Goal: Information Seeking & Learning: Understand process/instructions

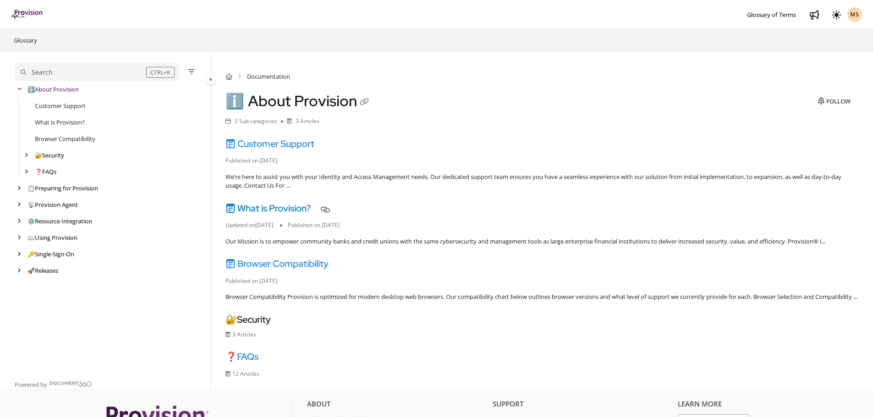
click at [288, 210] on link "What is Provision?" at bounding box center [267, 209] width 85 height 12
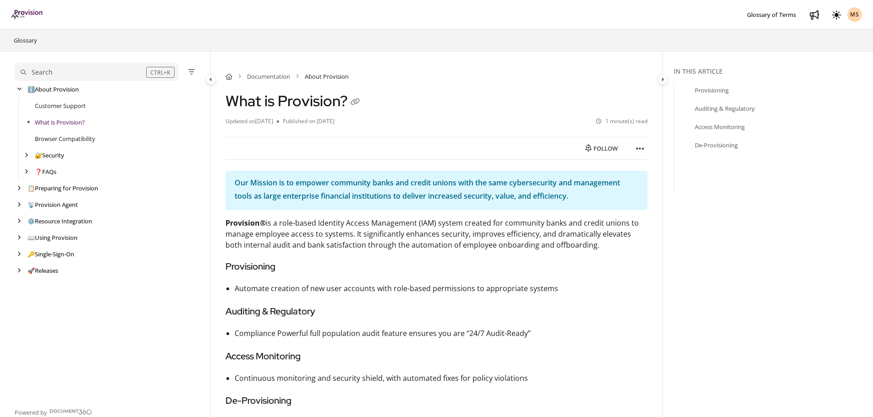
click at [112, 78] on button "Search CTRL+K" at bounding box center [97, 72] width 164 height 18
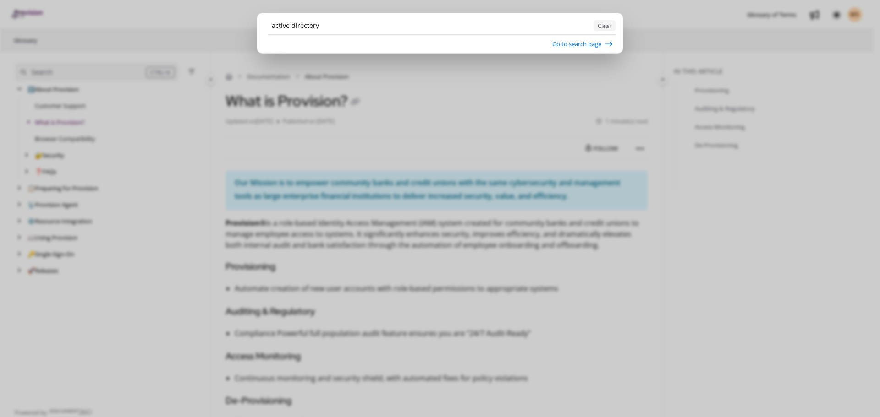
type input "active directory"
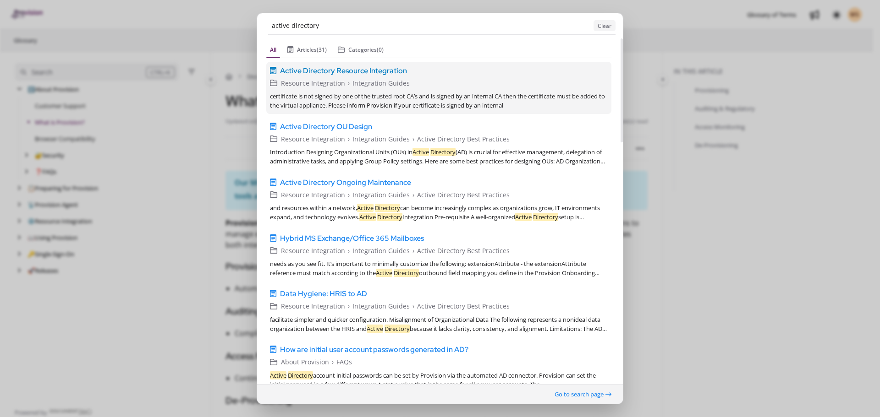
click at [370, 75] on span "Active Directory Resource Integration" at bounding box center [343, 70] width 127 height 11
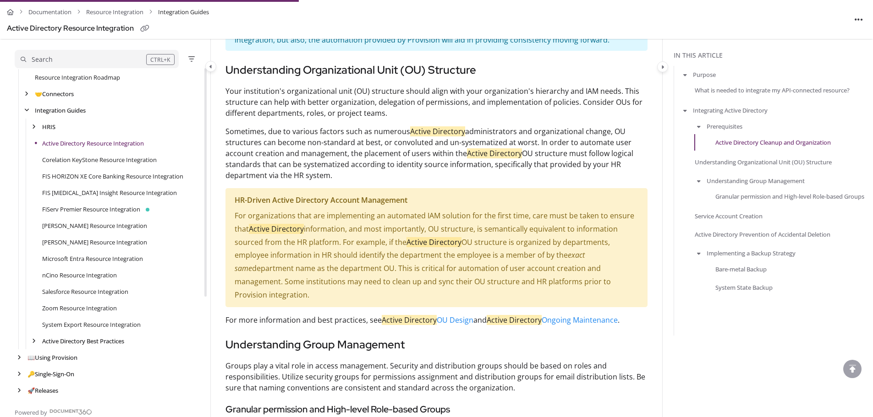
scroll to position [788, 0]
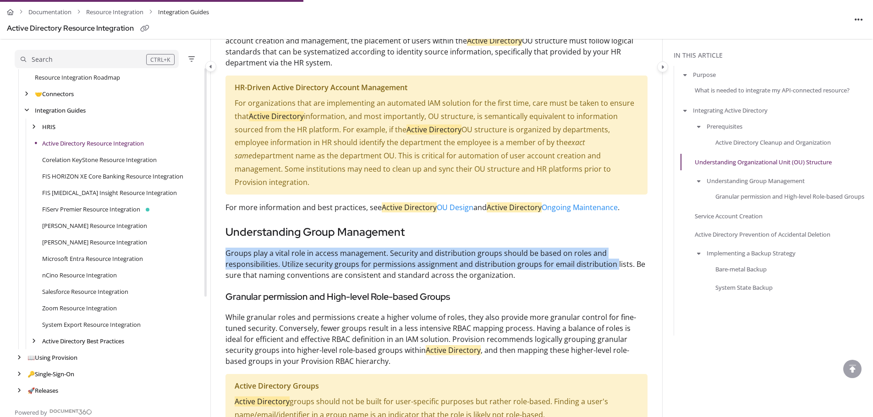
drag, startPoint x: 228, startPoint y: 241, endPoint x: 610, endPoint y: 251, distance: 382.8
click at [610, 251] on p "Groups play a vital role in access management. Security and distribution groups…" at bounding box center [436, 264] width 422 height 33
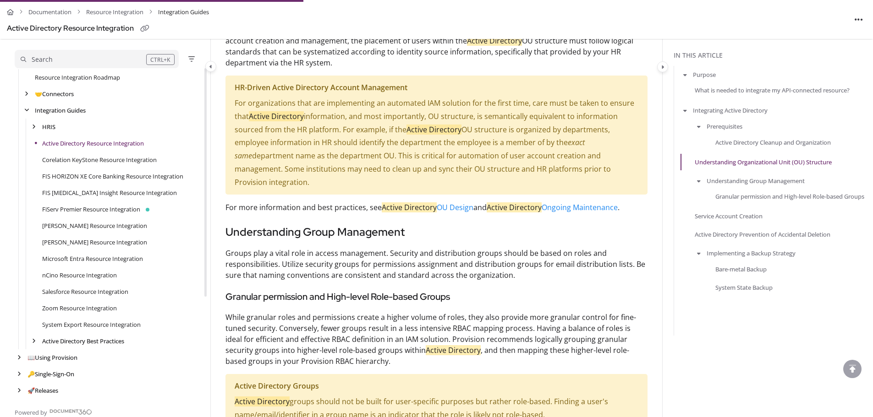
click at [351, 259] on p "Groups play a vital role in access management. Security and distribution groups…" at bounding box center [436, 264] width 422 height 33
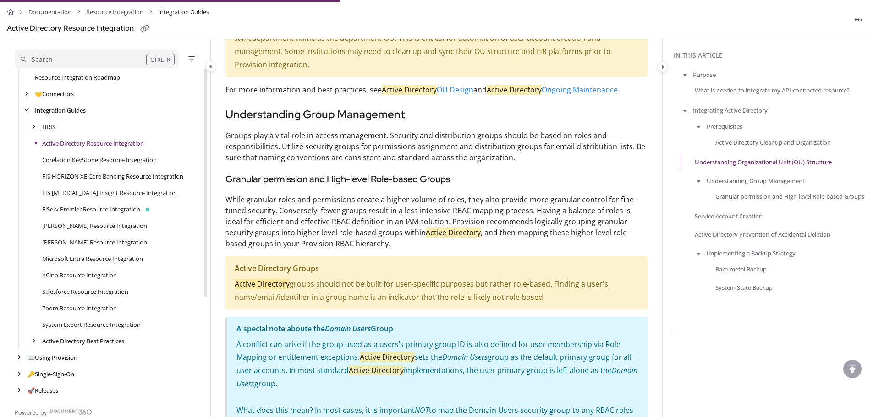
scroll to position [925, 0]
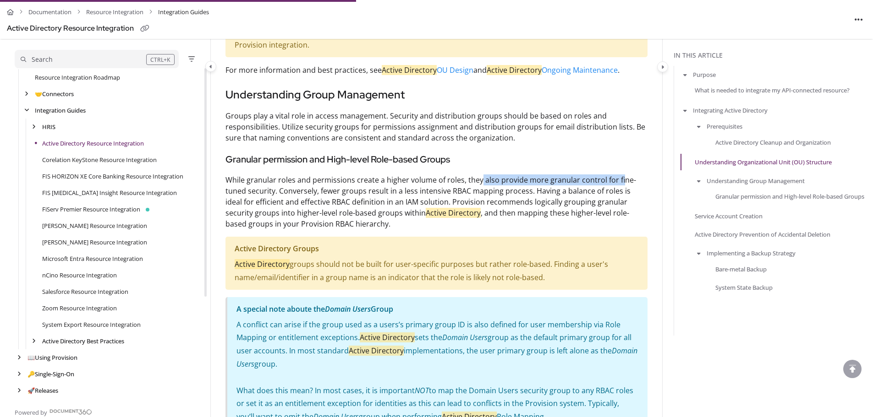
drag, startPoint x: 479, startPoint y: 167, endPoint x: 617, endPoint y: 165, distance: 138.0
click at [617, 175] on p "While granular roles and permissions create a higher volume of roles, they also…" at bounding box center [436, 202] width 422 height 55
click at [574, 187] on p "While granular roles and permissions create a higher volume of roles, they also…" at bounding box center [436, 202] width 422 height 55
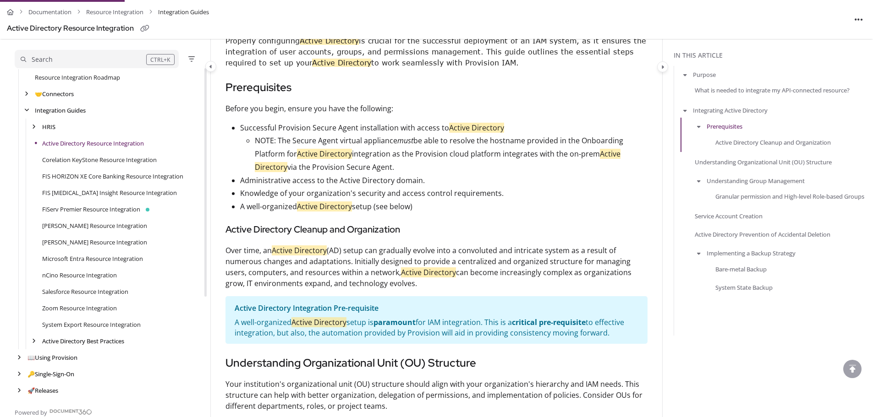
scroll to position [298, 0]
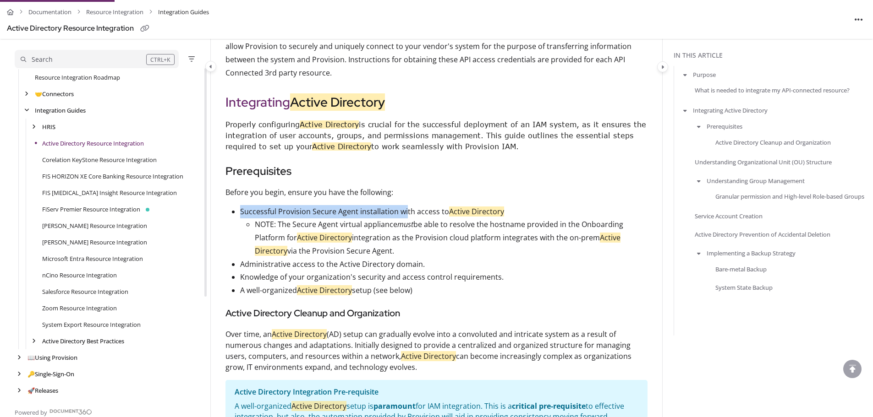
drag, startPoint x: 240, startPoint y: 211, endPoint x: 406, endPoint y: 211, distance: 165.9
click at [405, 208] on p "Successful Provision Secure Agent installation with access to Active Directory" at bounding box center [443, 211] width 407 height 13
drag, startPoint x: 419, startPoint y: 215, endPoint x: 412, endPoint y: 218, distance: 7.4
click at [419, 215] on p "Successful Provision Secure Agent installation with access to Active Directory" at bounding box center [443, 211] width 407 height 13
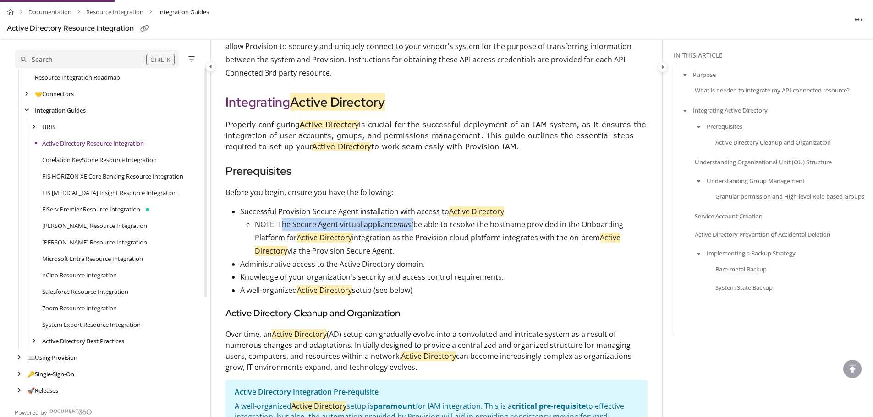
drag, startPoint x: 282, startPoint y: 225, endPoint x: 414, endPoint y: 219, distance: 132.1
click at [414, 219] on p "NOTE: The Secure Agent virtual appliance must be able to resolve the hostname p…" at bounding box center [451, 237] width 393 height 39
drag, startPoint x: 366, startPoint y: 263, endPoint x: 402, endPoint y: 258, distance: 36.6
click at [402, 258] on p "Administrative access to the Active Directory domain." at bounding box center [443, 264] width 407 height 13
click at [281, 272] on p "Knowledge of your organization's security and access control requirements." at bounding box center [443, 277] width 407 height 13
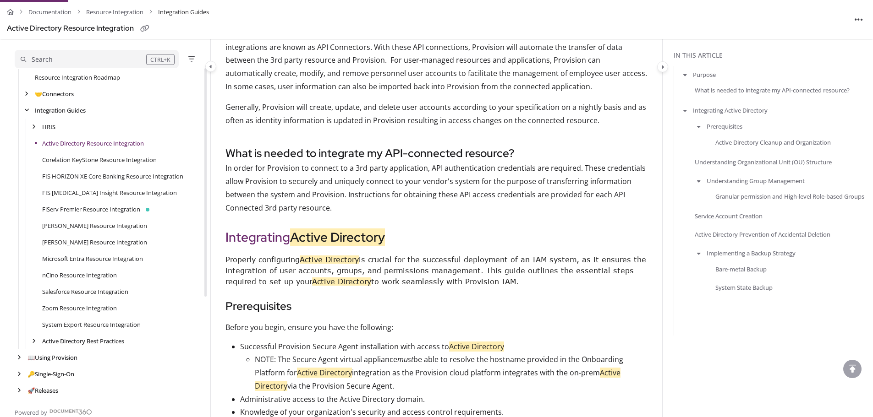
scroll to position [160, 0]
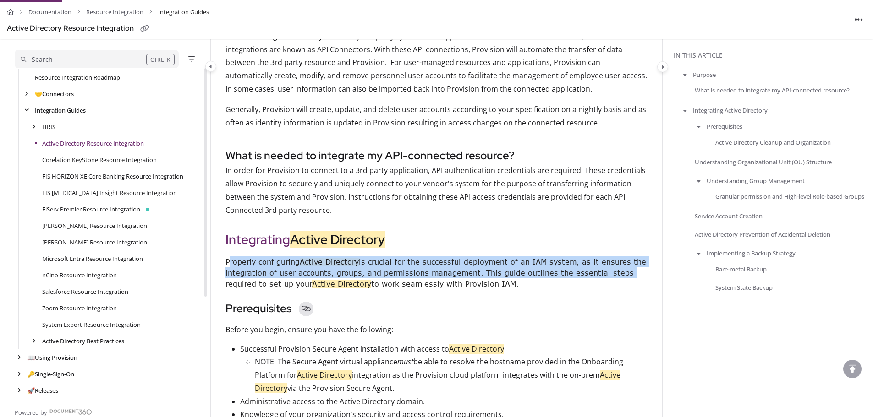
drag, startPoint x: 230, startPoint y: 265, endPoint x: 299, endPoint y: 308, distance: 81.8
click at [637, 271] on p "Properly configuring Active Directory is crucial for the successful deployment …" at bounding box center [436, 273] width 422 height 33
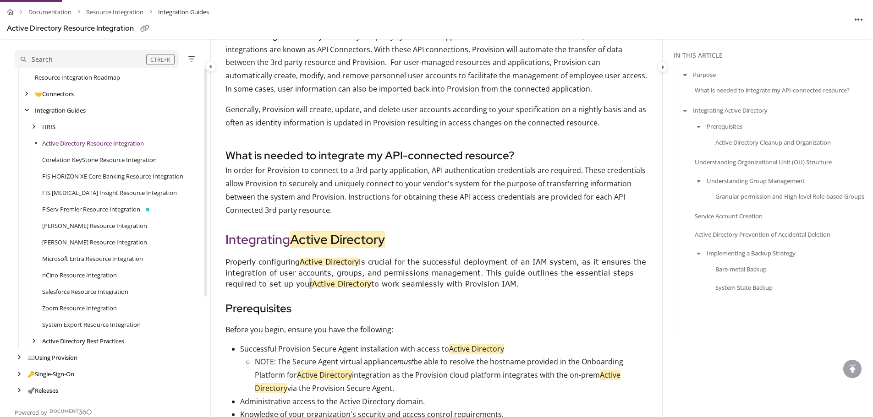
drag, startPoint x: 304, startPoint y: 281, endPoint x: 382, endPoint y: 272, distance: 78.9
click at [309, 280] on span "Properly configuring Active Directory is crucial for the successful deployment …" at bounding box center [435, 273] width 421 height 30
click at [496, 275] on span "Properly configuring Active Directory is crucial for the successful deployment …" at bounding box center [435, 273] width 421 height 30
drag, startPoint x: 483, startPoint y: 273, endPoint x: 595, endPoint y: 282, distance: 113.1
click at [609, 281] on p "Properly configuring Active Directory is crucial for the successful deployment …" at bounding box center [436, 273] width 422 height 33
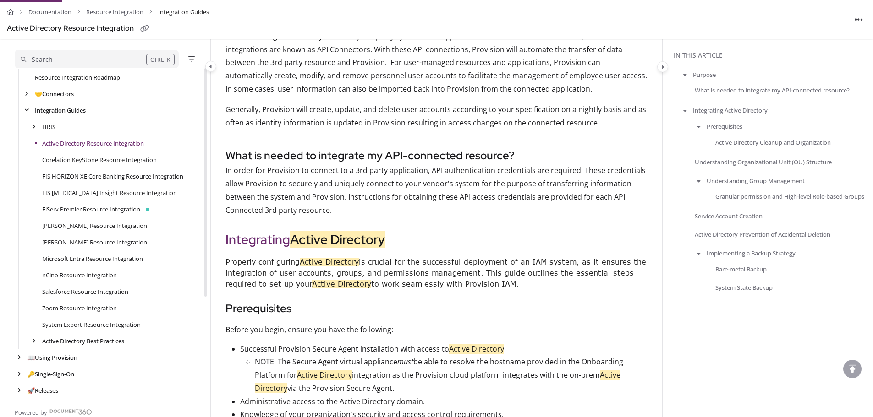
click at [511, 282] on span "Properly configuring Active Directory is crucial for the successful deployment …" at bounding box center [435, 273] width 421 height 30
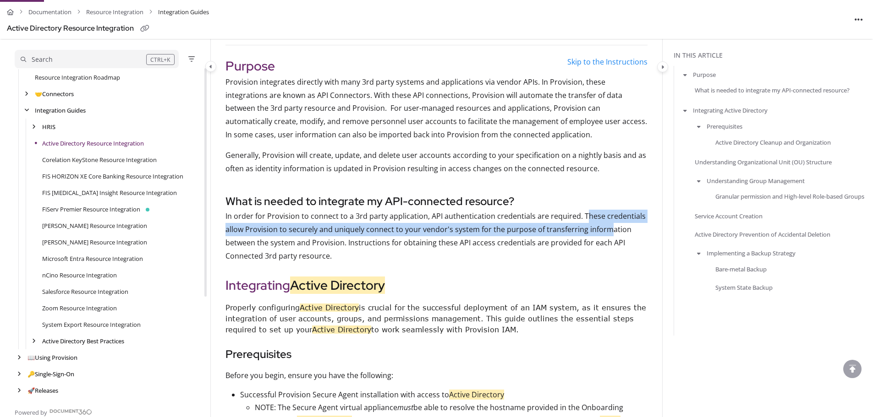
drag, startPoint x: 581, startPoint y: 215, endPoint x: 605, endPoint y: 231, distance: 28.9
click at [605, 231] on p "In order for Provision to connect to a 3rd party application, API authenticatio…" at bounding box center [436, 236] width 422 height 53
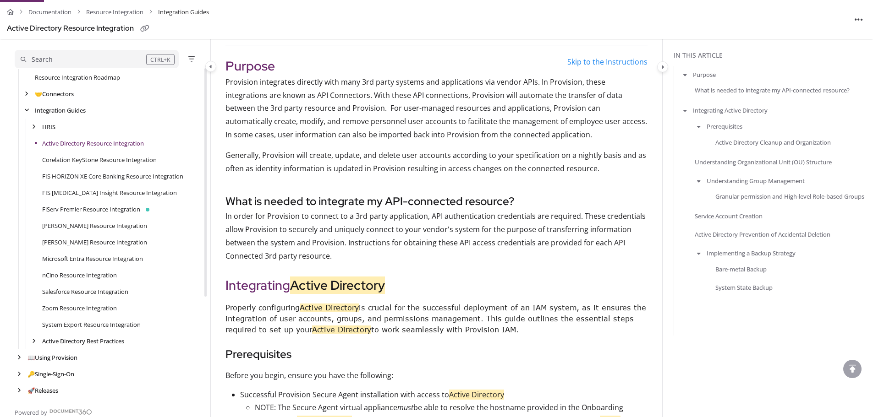
drag, startPoint x: 531, startPoint y: 241, endPoint x: 324, endPoint y: 220, distance: 208.2
click at [526, 241] on p "In order for Provision to connect to a 3rd party application, API authenticatio…" at bounding box center [436, 236] width 422 height 53
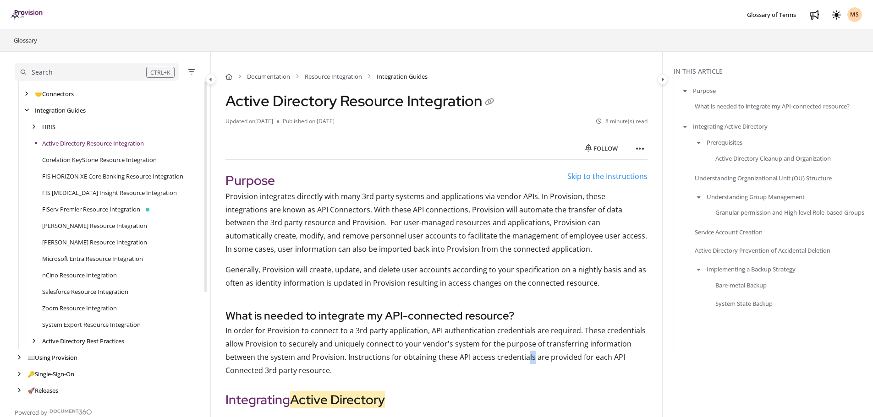
scroll to position [160, 0]
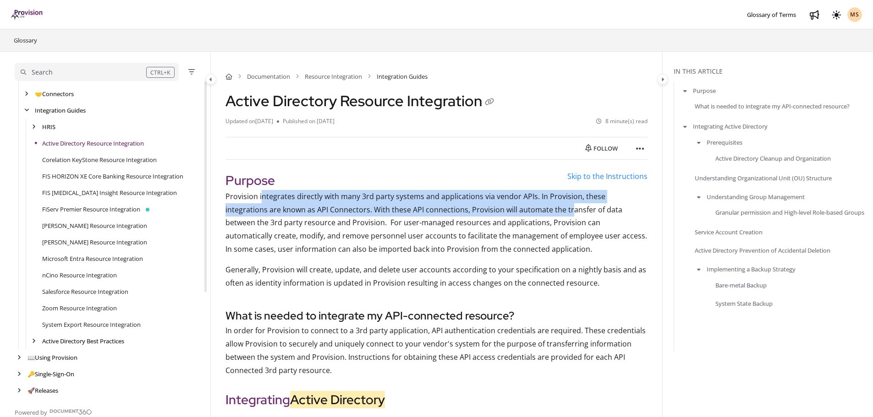
drag, startPoint x: 261, startPoint y: 196, endPoint x: 555, endPoint y: 201, distance: 293.3
click at [534, 203] on p "Provision integrates directly with many 3rd party systems and applications via …" at bounding box center [436, 223] width 422 height 66
drag, startPoint x: 573, startPoint y: 195, endPoint x: 329, endPoint y: 212, distance: 244.8
click at [573, 195] on p "Provision integrates directly with many 3rd party systems and applications via …" at bounding box center [436, 223] width 422 height 66
drag, startPoint x: 232, startPoint y: 216, endPoint x: 332, endPoint y: 218, distance: 100.4
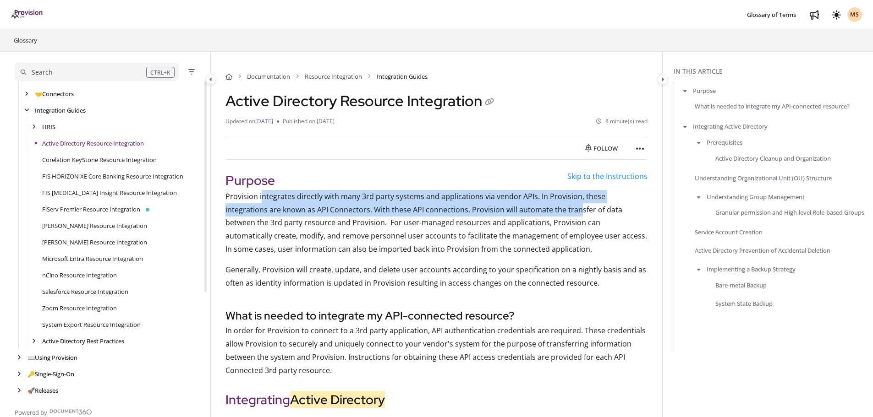
click at [233, 217] on p "Provision integrates directly with many 3rd party systems and applications via …" at bounding box center [436, 223] width 422 height 66
click at [374, 211] on p "Provision integrates directly with many 3rd party systems and applications via …" at bounding box center [436, 223] width 422 height 66
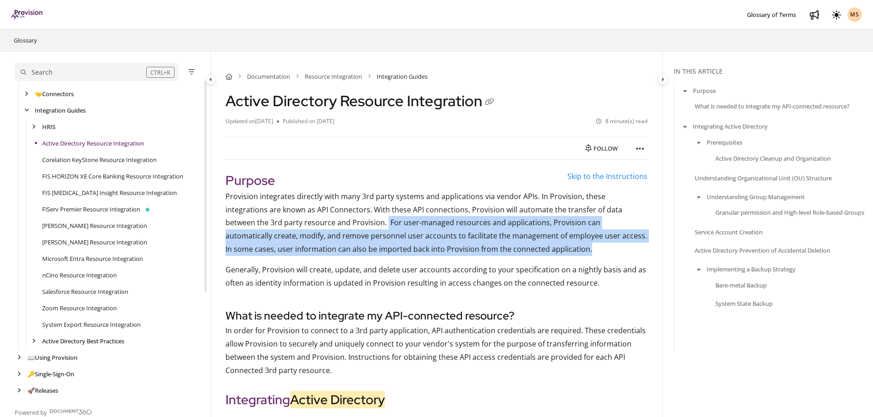
drag, startPoint x: 327, startPoint y: 220, endPoint x: 633, endPoint y: 244, distance: 306.6
click at [633, 244] on p "Provision integrates directly with many 3rd party systems and applications via …" at bounding box center [436, 223] width 422 height 66
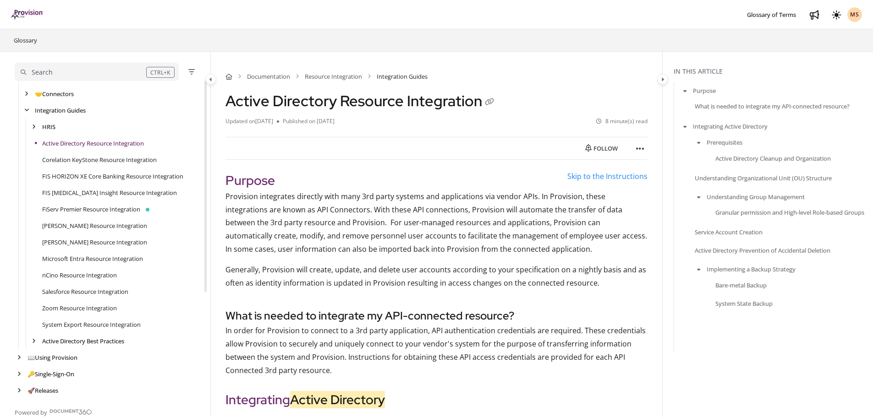
click at [354, 272] on p "Generally, Provision will create, update, and delete user accounts according to…" at bounding box center [436, 277] width 422 height 27
click at [45, 125] on link "HRIS" at bounding box center [48, 126] width 13 height 9
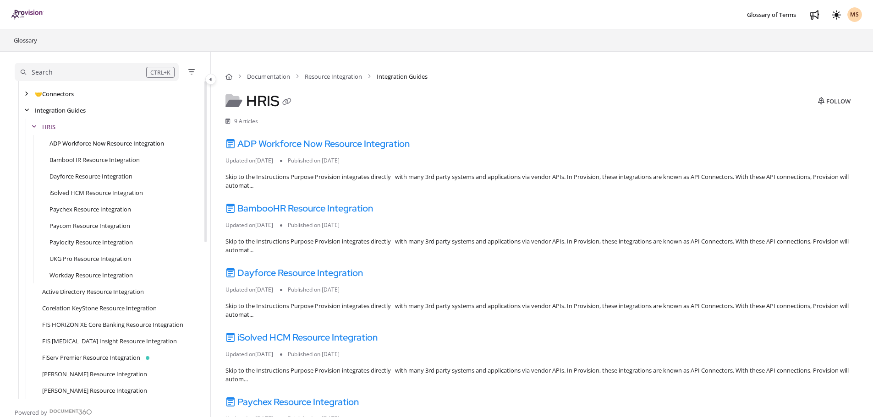
click at [73, 143] on link "ADP Workforce Now Resource Integration" at bounding box center [106, 143] width 115 height 9
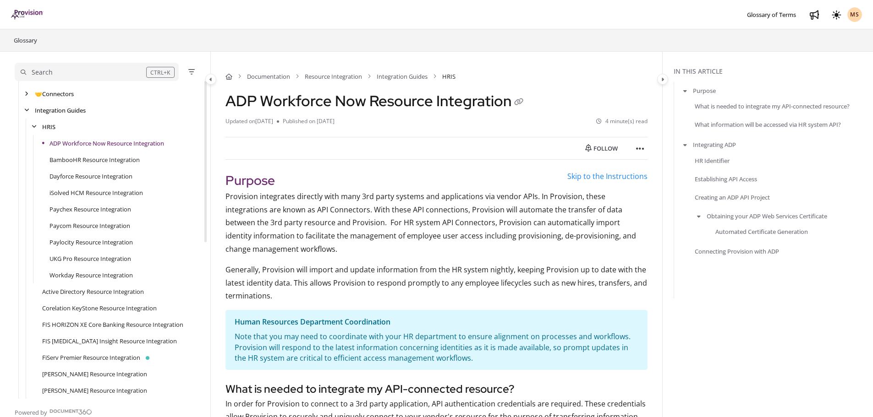
scroll to position [247, 0]
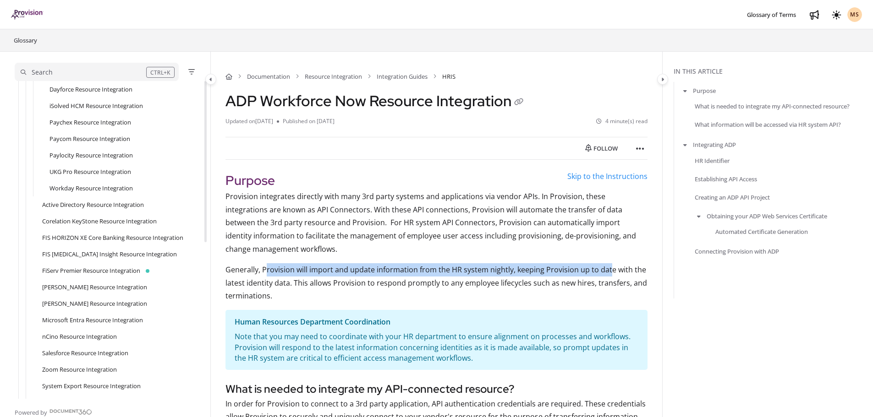
drag, startPoint x: 265, startPoint y: 269, endPoint x: 560, endPoint y: 277, distance: 294.8
click at [609, 271] on p "Generally, Provision will import and update information from the HR system nigh…" at bounding box center [436, 283] width 422 height 39
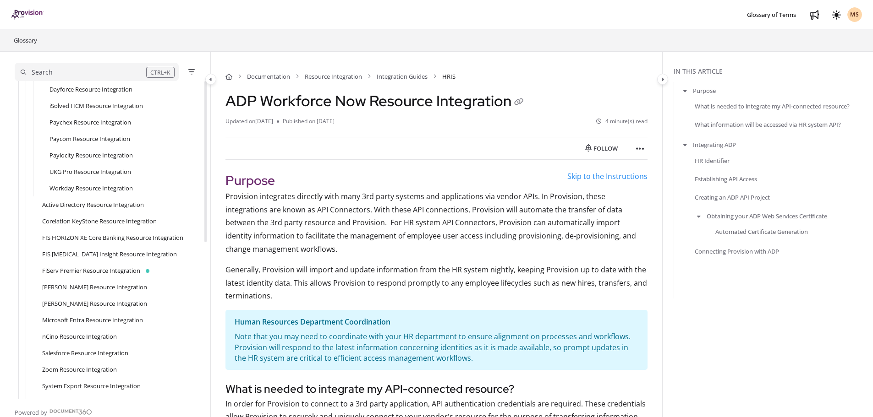
drag, startPoint x: 406, startPoint y: 283, endPoint x: 340, endPoint y: 287, distance: 65.6
click at [406, 283] on p "Generally, Provision will import and update information from the HR system nigh…" at bounding box center [436, 283] width 422 height 39
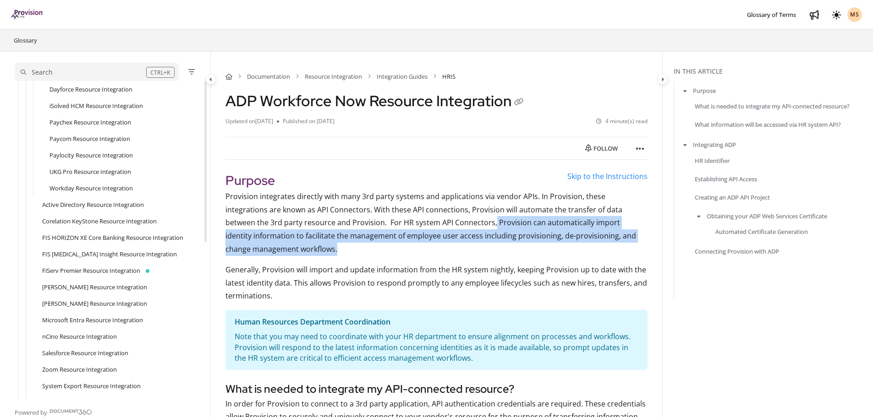
drag, startPoint x: 434, startPoint y: 223, endPoint x: 511, endPoint y: 258, distance: 84.9
click at [635, 248] on p "Provision integrates directly with many 3rd party systems and applications via …" at bounding box center [436, 223] width 422 height 66
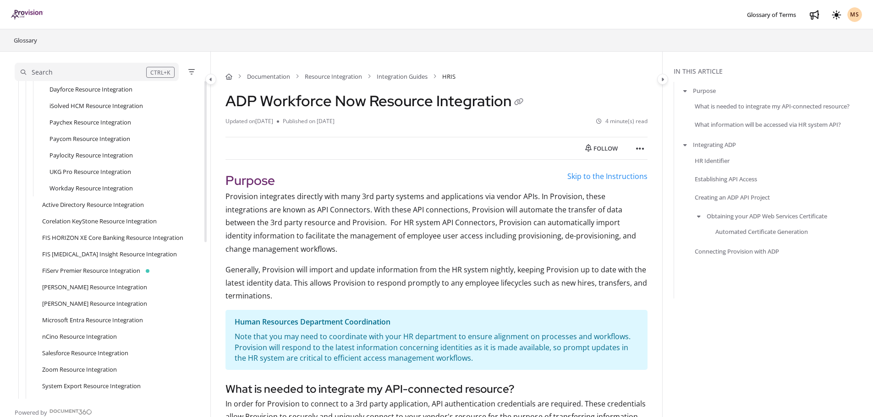
click at [334, 211] on p "Provision integrates directly with many 3rd party systems and applications via …" at bounding box center [436, 223] width 422 height 66
drag, startPoint x: 329, startPoint y: 222, endPoint x: 460, endPoint y: 224, distance: 130.2
click at [460, 224] on p "Provision integrates directly with many 3rd party systems and applications via …" at bounding box center [436, 223] width 422 height 66
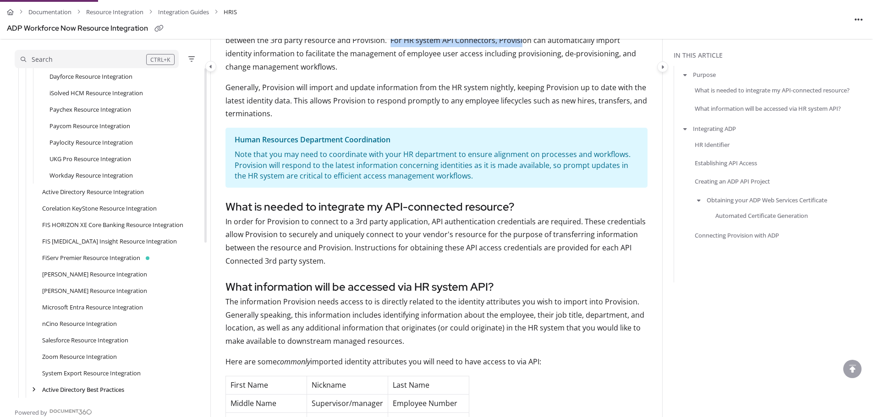
scroll to position [183, 0]
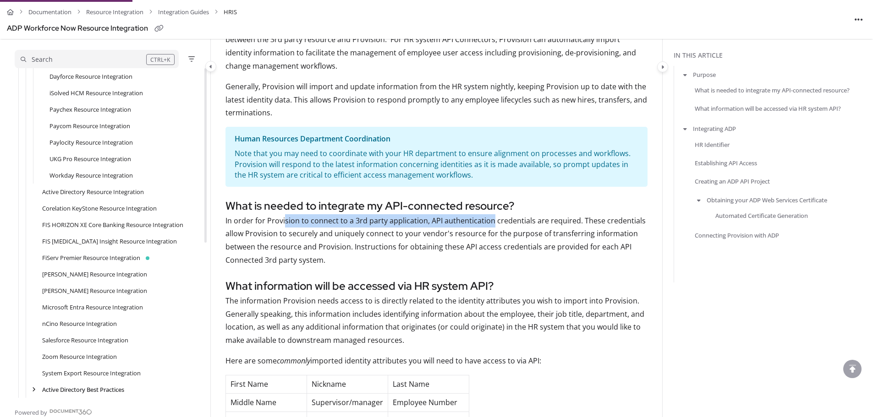
drag, startPoint x: 285, startPoint y: 225, endPoint x: 490, endPoint y: 221, distance: 204.9
click at [490, 221] on p "In order for Provision to connect to a 3rd party application, API authenticatio…" at bounding box center [436, 240] width 422 height 53
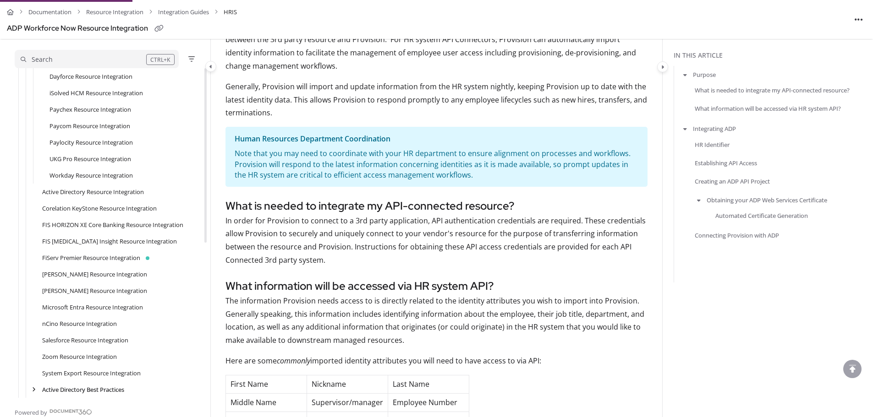
drag, startPoint x: 498, startPoint y: 224, endPoint x: 520, endPoint y: 224, distance: 22.0
click at [515, 224] on p "In order for Provision to connect to a 3rd party application, API authenticatio…" at bounding box center [436, 240] width 422 height 53
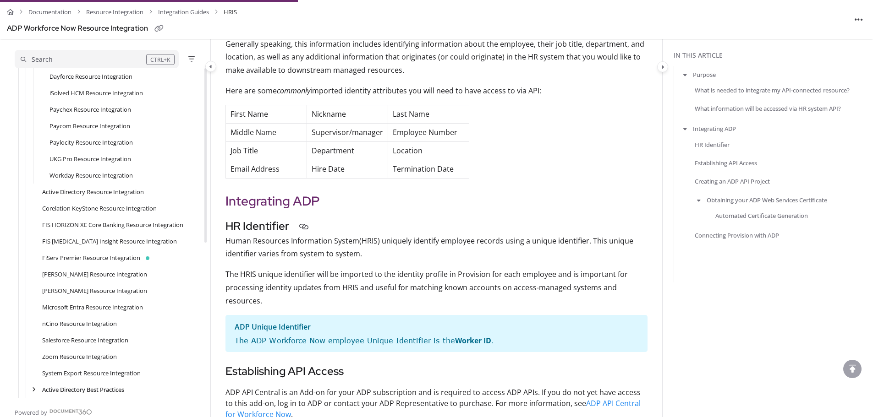
scroll to position [458, 0]
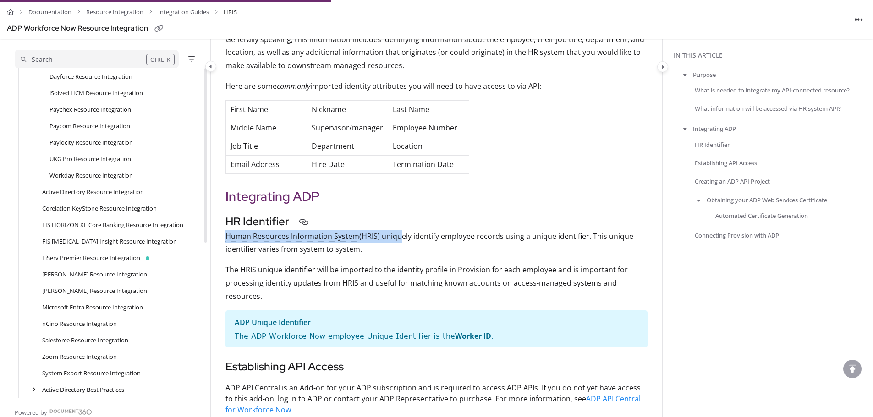
drag, startPoint x: 444, startPoint y: 234, endPoint x: 580, endPoint y: 225, distance: 136.4
click at [580, 225] on div "HR Identifier Human Resources Information System (HRIS) uniquely identify emplo…" at bounding box center [436, 259] width 422 height 90
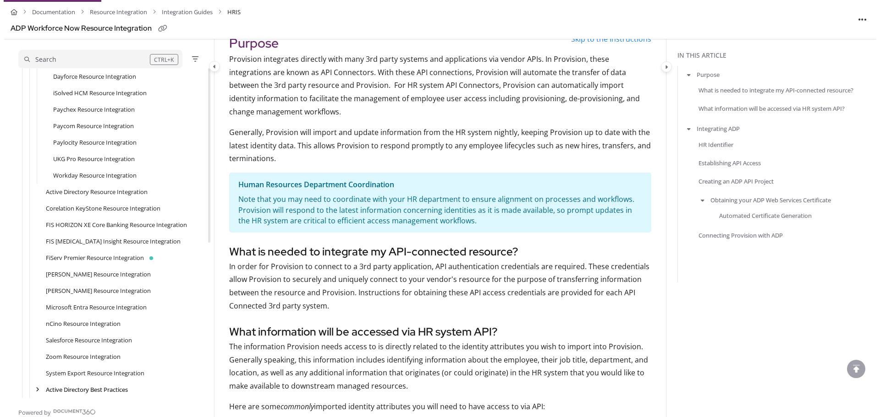
scroll to position [92, 0]
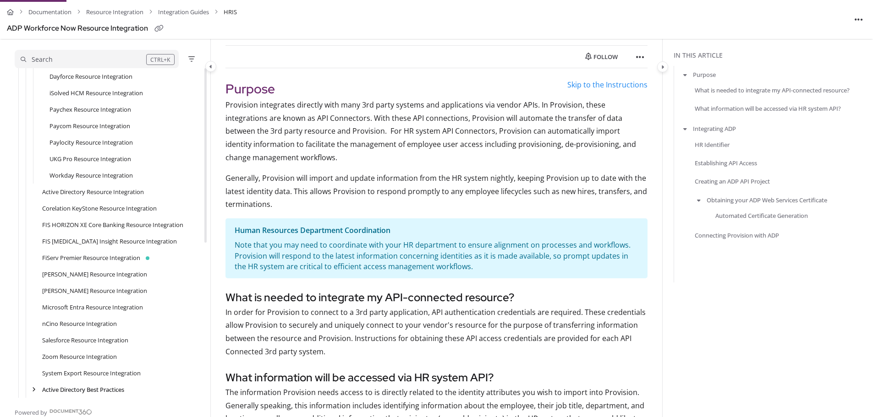
click at [302, 186] on p "Generally, Provision will import and update information from the HR system nigh…" at bounding box center [436, 191] width 422 height 39
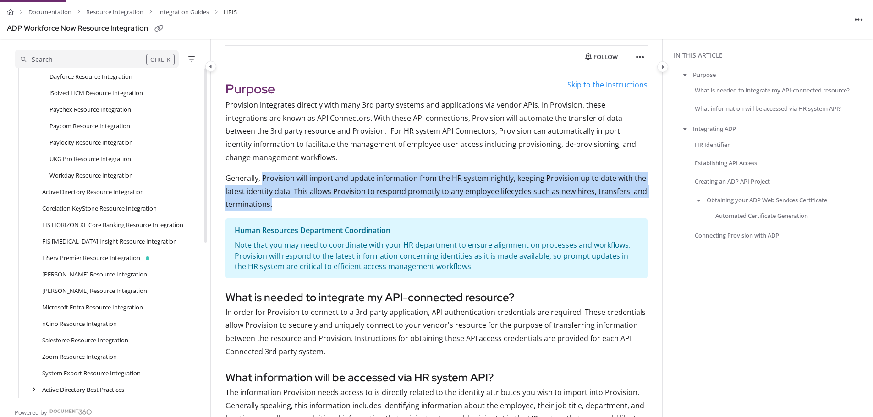
drag, startPoint x: 262, startPoint y: 179, endPoint x: 627, endPoint y: 203, distance: 366.1
click at [627, 203] on p "Generally, Provision will import and update information from the HR system nigh…" at bounding box center [436, 191] width 422 height 39
copy p "Provision will import and update information from the HR system nightly, keepin…"
click at [103, 57] on div "Search" at bounding box center [84, 60] width 126 height 10
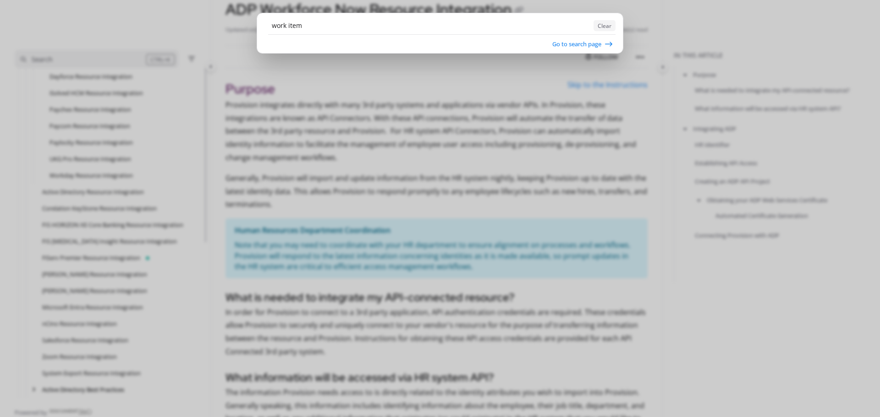
type input "work item"
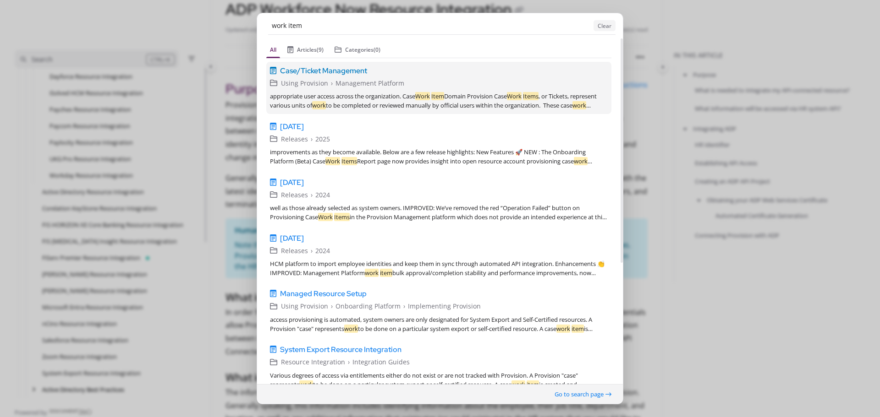
click at [351, 68] on span "Case/Ticket Management" at bounding box center [323, 70] width 87 height 11
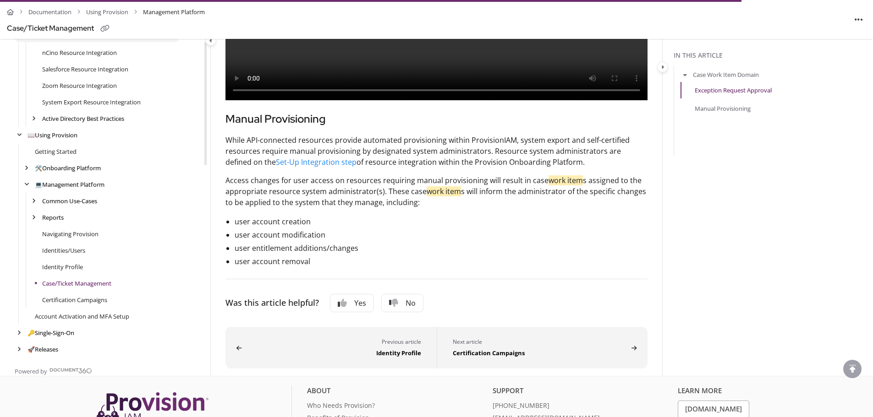
scroll to position [492, 0]
click at [27, 187] on icon "arrow" at bounding box center [26, 184] width 5 height 5
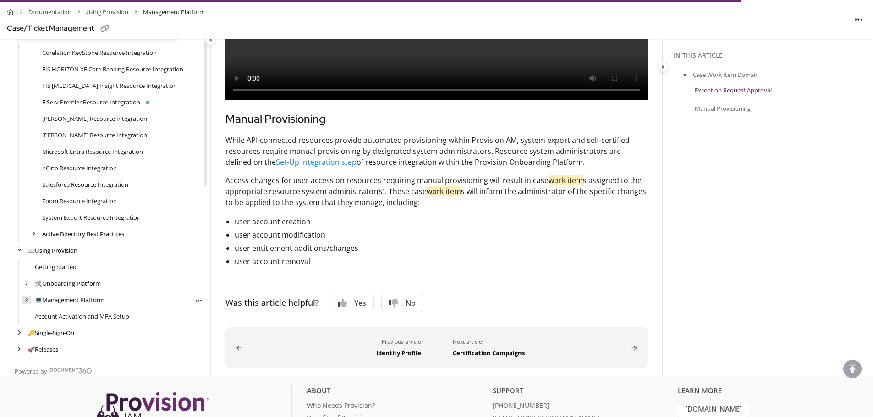
click at [26, 303] on icon "arrow" at bounding box center [27, 299] width 4 height 5
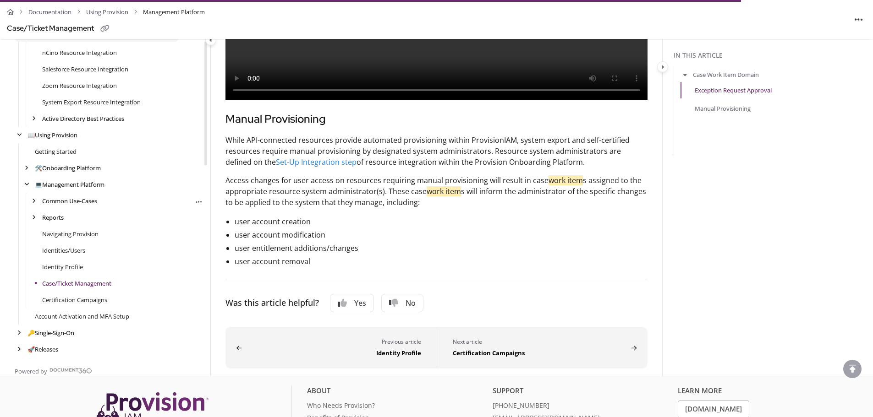
click at [33, 209] on div "Common Use-Cases Follow category Export PDF" at bounding box center [109, 201] width 188 height 16
click at [34, 204] on icon "arrow" at bounding box center [34, 200] width 4 height 5
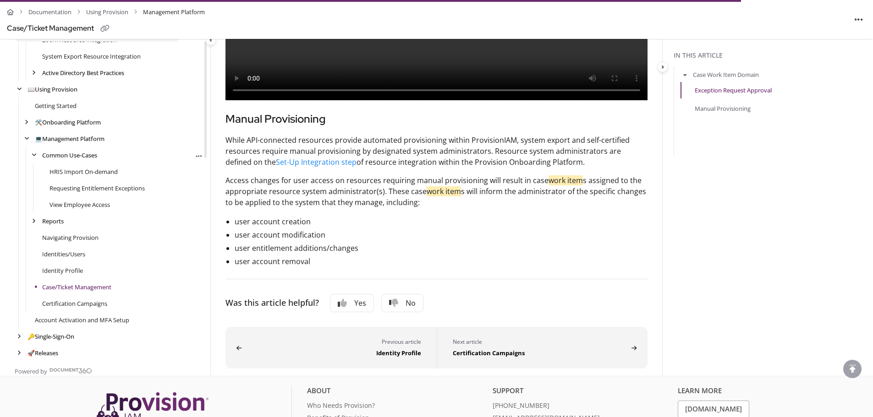
scroll to position [542, 0]
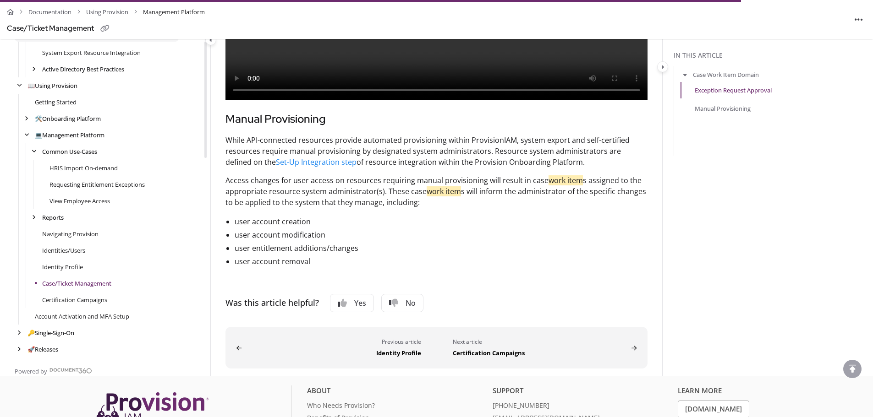
click at [66, 288] on link "Case/Ticket Management" at bounding box center [76, 283] width 69 height 9
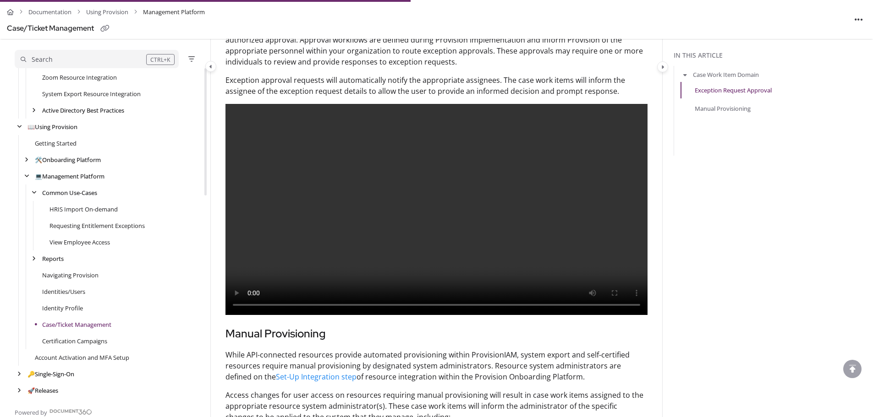
scroll to position [285, 0]
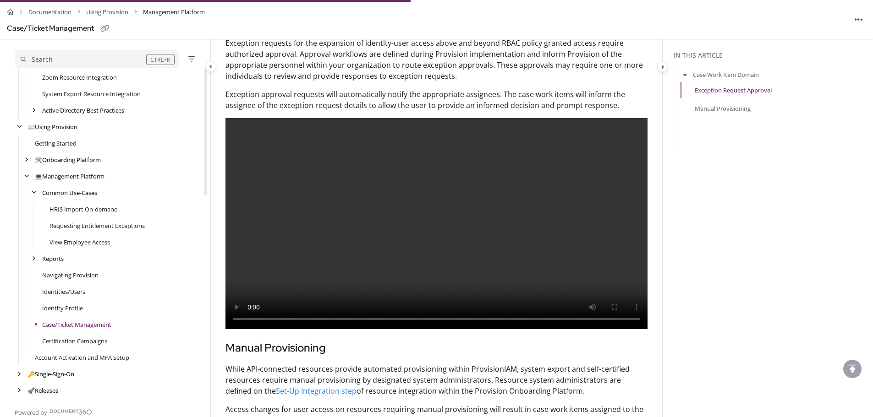
click at [376, 291] on video "Your browser does not support the audio element." at bounding box center [436, 223] width 422 height 211
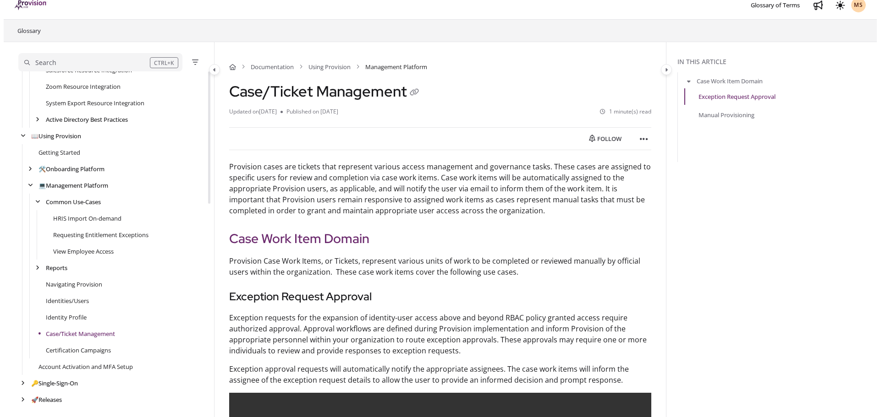
scroll to position [527, 0]
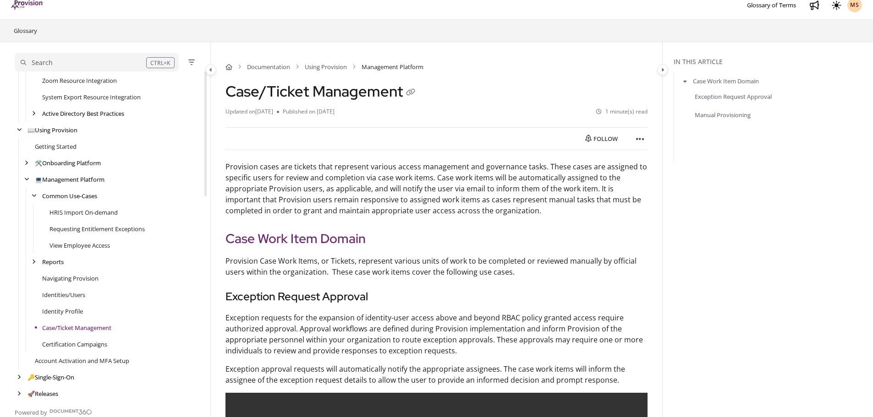
click at [82, 71] on button "Search CTRL+K" at bounding box center [97, 62] width 164 height 18
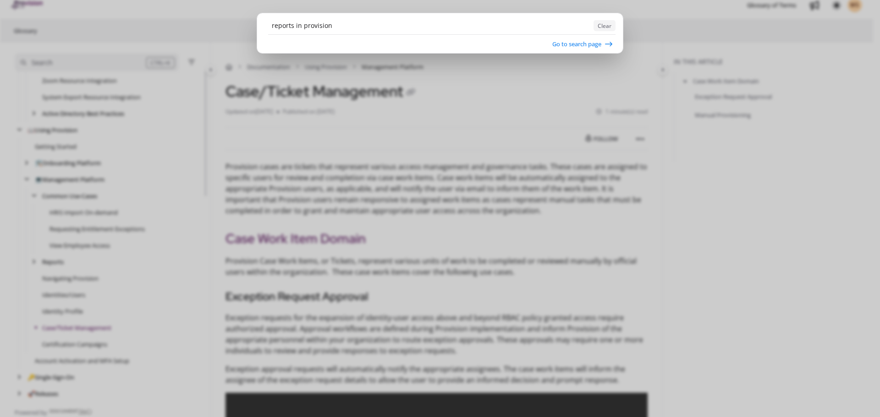
type input "reports in provision"
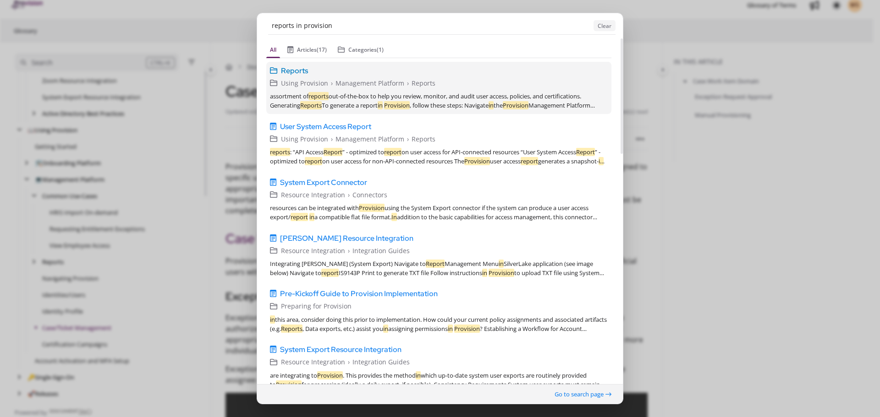
click at [293, 73] on span "Reports" at bounding box center [294, 70] width 27 height 11
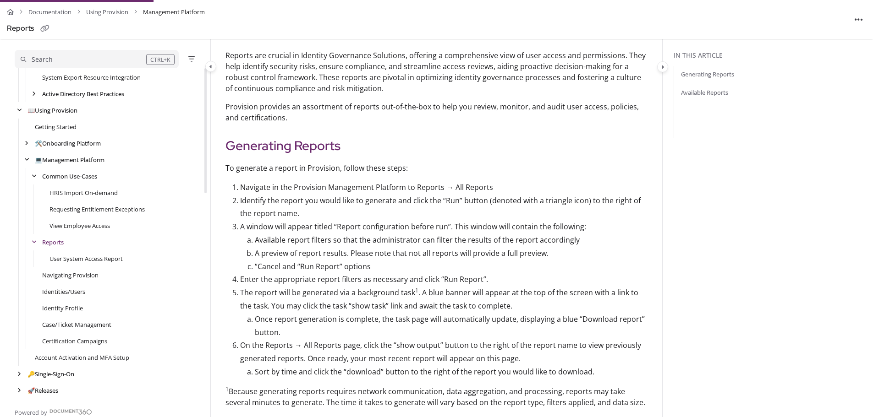
scroll to position [137, 0]
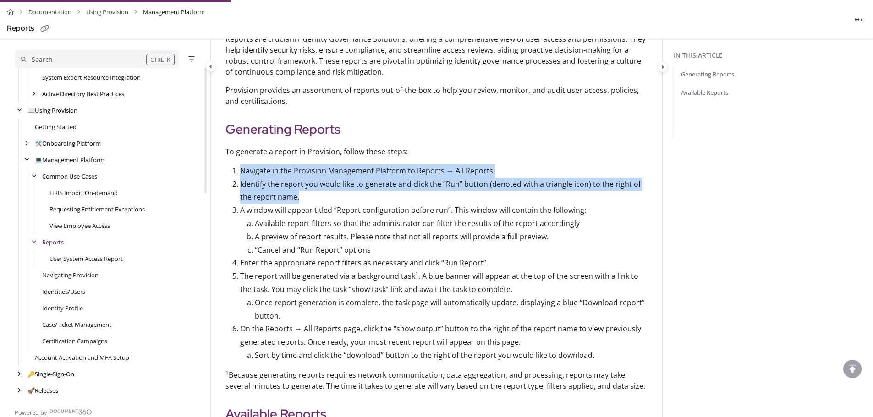
drag, startPoint x: 241, startPoint y: 171, endPoint x: 497, endPoint y: 193, distance: 256.7
click at [497, 193] on ol "Navigate in the Provision Management Platform to Reports → All Reports Identify…" at bounding box center [436, 264] width 422 height 198
copy ol "Navigate in the Provision Management Platform to Reports → All Reports Identify…"
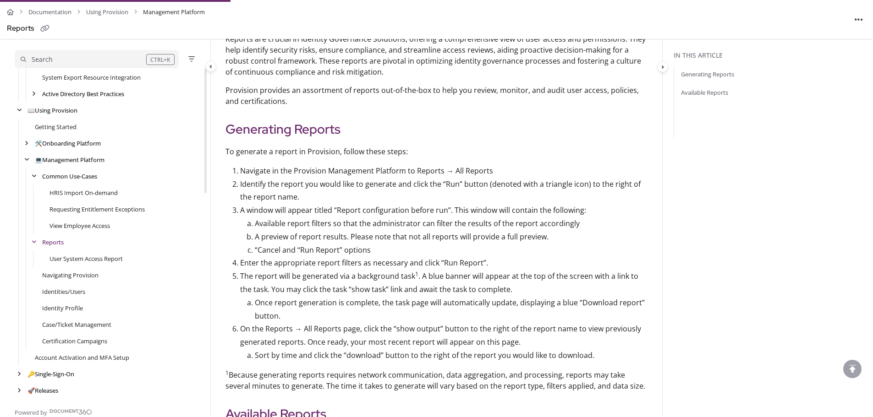
click at [331, 215] on p "A window will appear titled “Report configuration before run”. This window will…" at bounding box center [443, 210] width 407 height 13
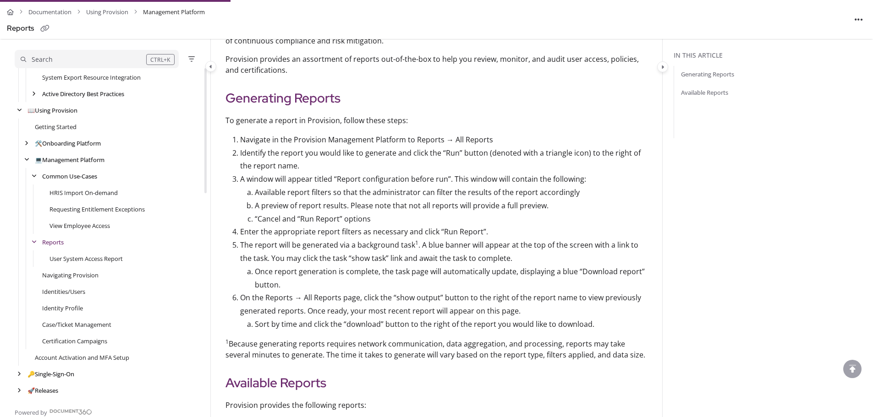
scroll to position [183, 0]
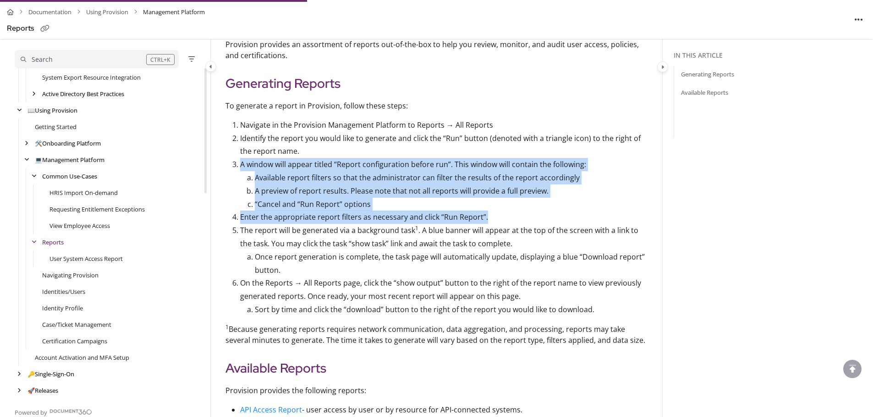
drag, startPoint x: 240, startPoint y: 165, endPoint x: 509, endPoint y: 212, distance: 273.6
click at [509, 212] on ol "Navigate in the Provision Management Platform to Reports → All Reports Identify…" at bounding box center [436, 218] width 422 height 198
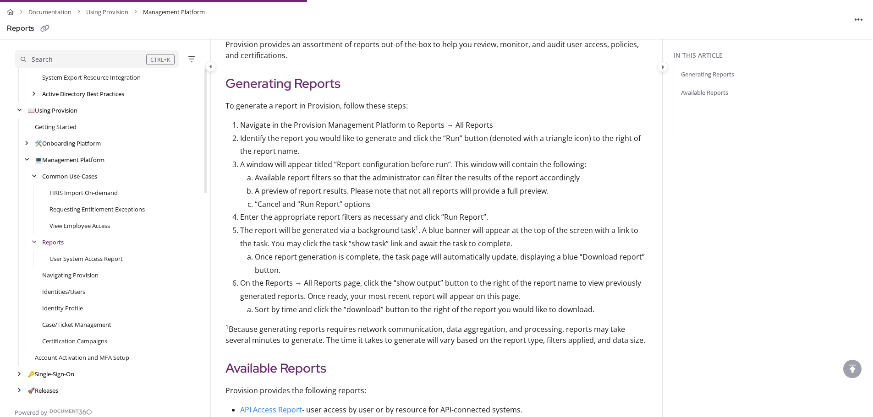
click at [240, 167] on li "A window will appear titled “Report configuration before run”. This window will…" at bounding box center [443, 184] width 407 height 53
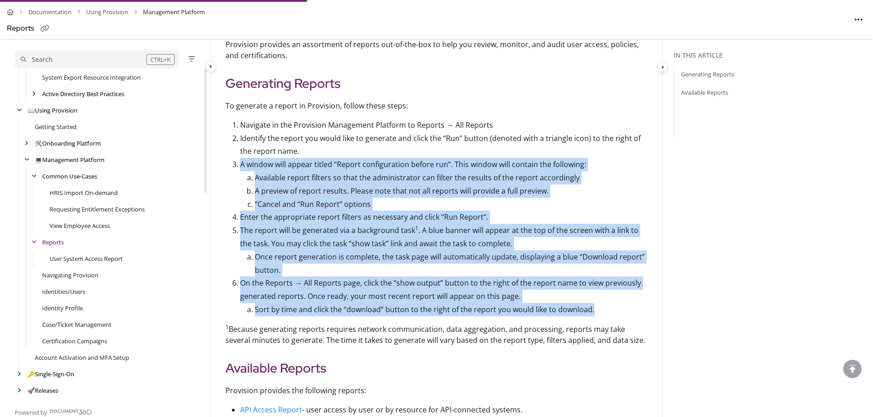
drag, startPoint x: 239, startPoint y: 164, endPoint x: 622, endPoint y: 311, distance: 410.8
click at [622, 311] on ol "Navigate in the Provision Management Platform to Reports → All Reports Identify…" at bounding box center [436, 218] width 422 height 198
copy ol "L ipsumd sita consec adipis “Elitse doeiusmodtemp incidi utl”. Etdo magnaa enim…"
click at [379, 206] on p "“Cancel and “Run Report” options" at bounding box center [451, 204] width 393 height 13
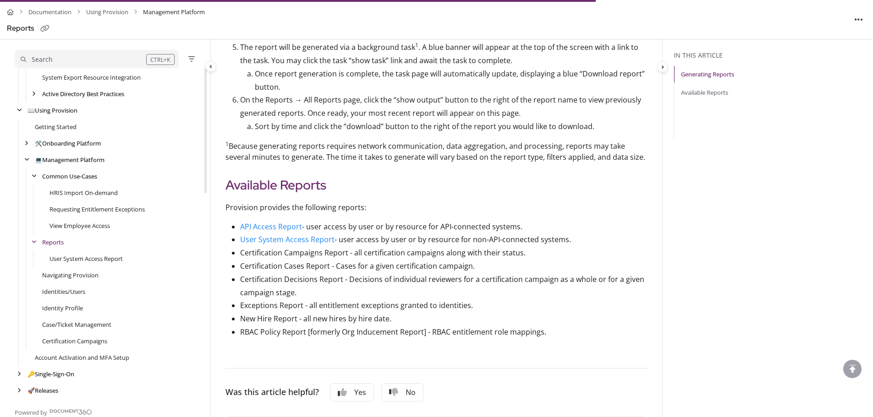
scroll to position [321, 0]
